Goal: Complete application form

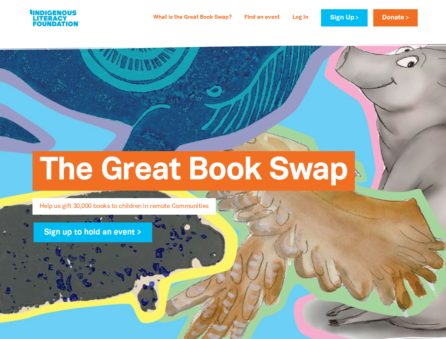
select select "US"
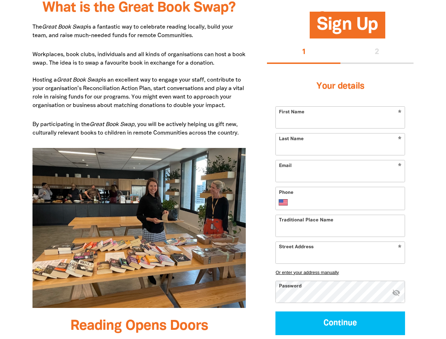
click at [223, 169] on img at bounding box center [138, 228] width 213 height 160
click at [303, 53] on button "1" at bounding box center [303, 52] width 73 height 23
click at [377, 53] on div "1 2" at bounding box center [340, 52] width 146 height 23
click at [340, 272] on button "Or enter your address manually" at bounding box center [339, 271] width 129 height 5
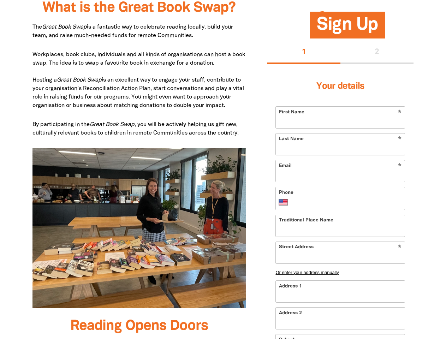
click at [396, 293] on input "Address 1" at bounding box center [340, 291] width 129 height 22
click at [340, 323] on input "Address 2" at bounding box center [340, 318] width 129 height 22
